Goal: Find specific page/section: Find specific page/section

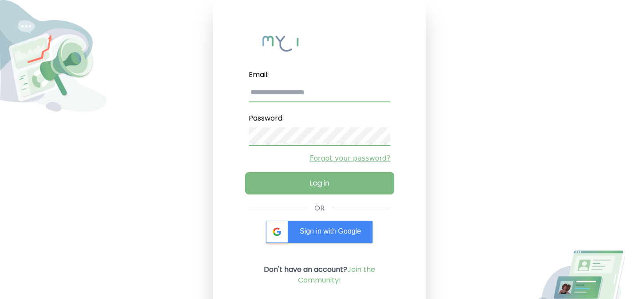
type input "**********"
click at [302, 181] on button "Log in" at bounding box center [319, 183] width 149 height 22
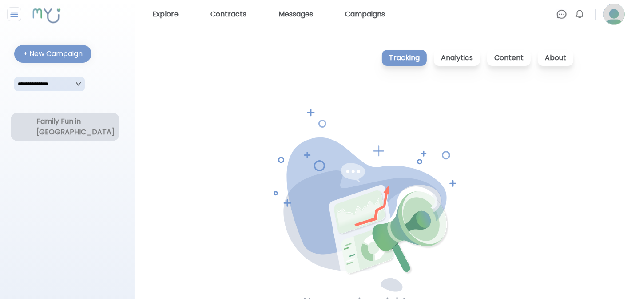
click at [48, 133] on div "Family Fun in [GEOGRAPHIC_DATA]" at bounding box center [64, 126] width 57 height 21
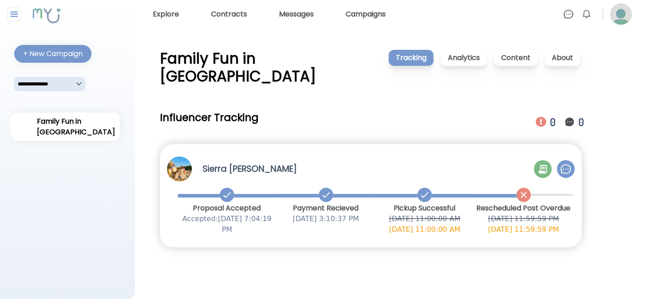
click at [547, 164] on icon at bounding box center [543, 169] width 11 height 11
